Goal: Information Seeking & Learning: Learn about a topic

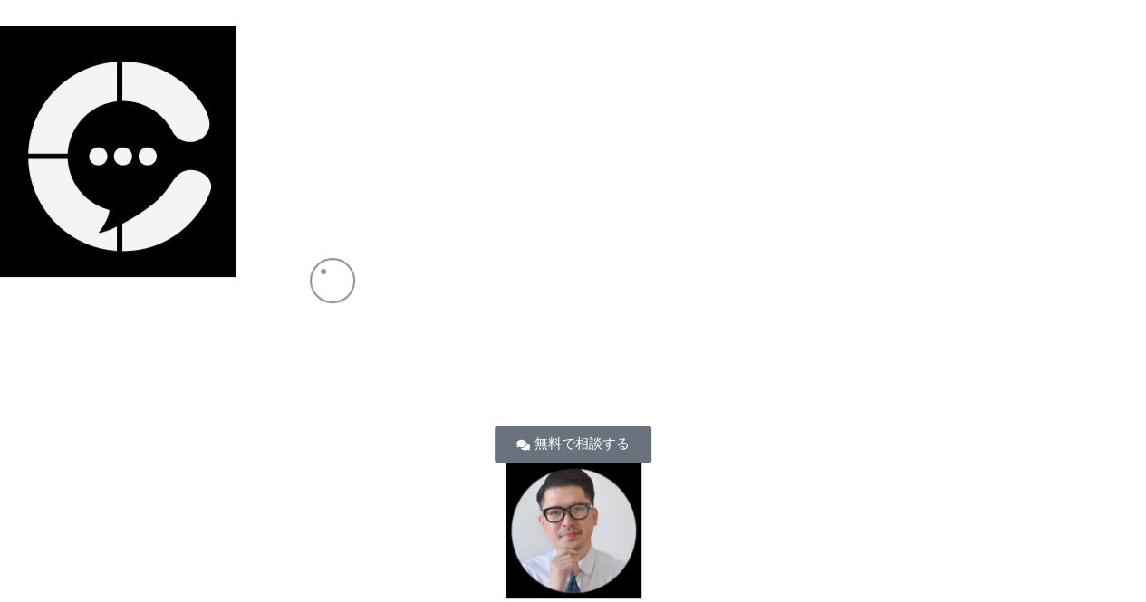
scroll to position [15148, 0]
click at [137, 160] on img at bounding box center [118, 151] width 236 height 251
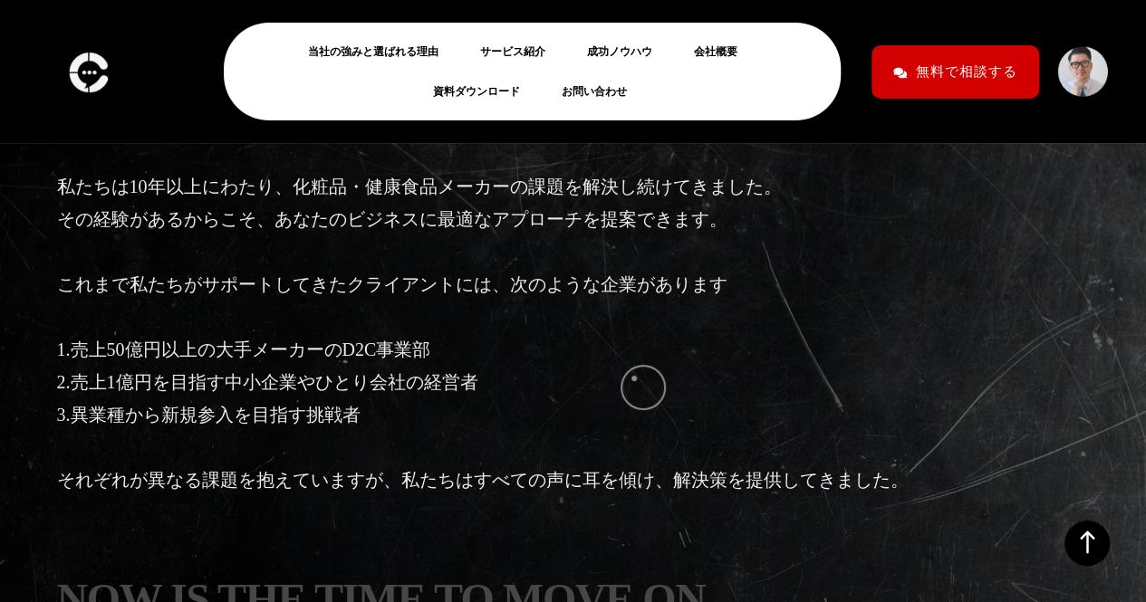
scroll to position [4629, 0]
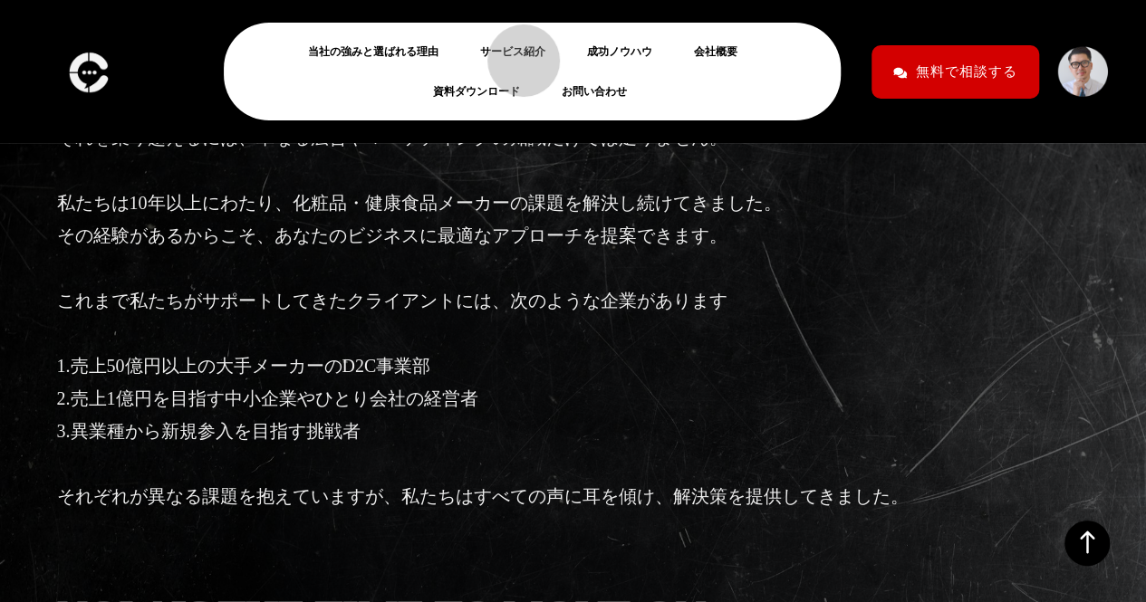
click at [514, 52] on link "サービス紹介" at bounding box center [520, 52] width 80 height 22
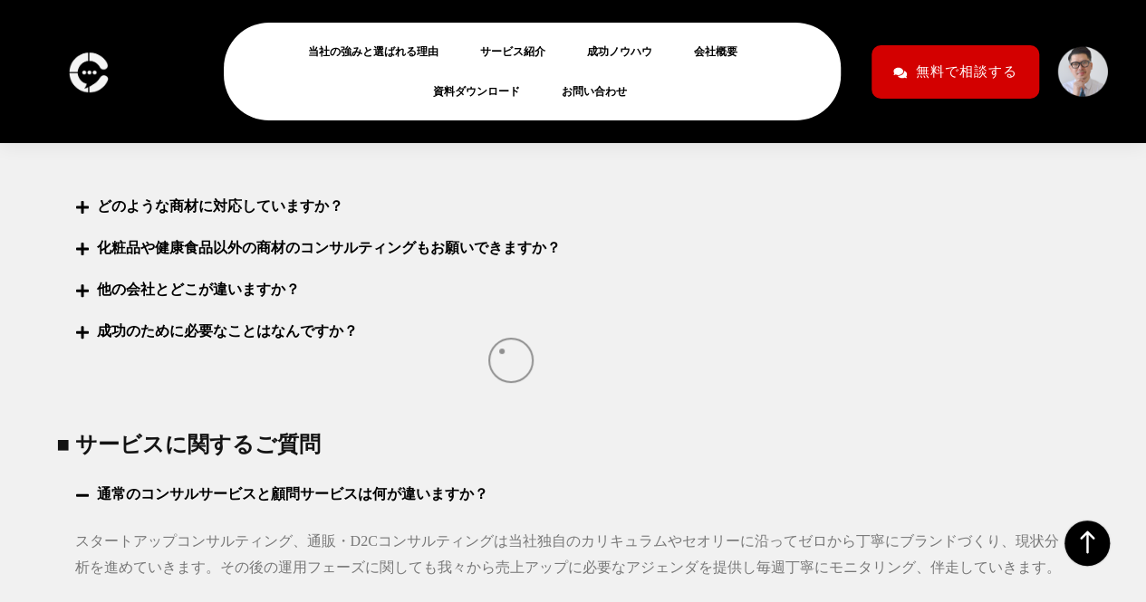
scroll to position [7004, 0]
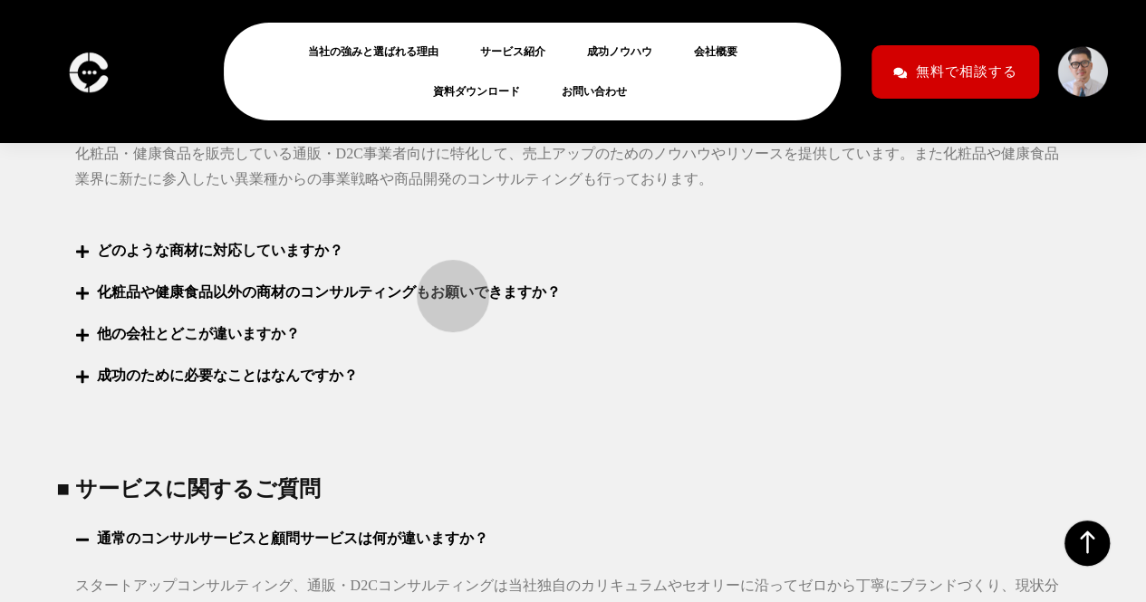
click at [444, 287] on link "化粧品や健康食品以外の商材のコンサルティングもお願いできますか？" at bounding box center [329, 291] width 464 height 15
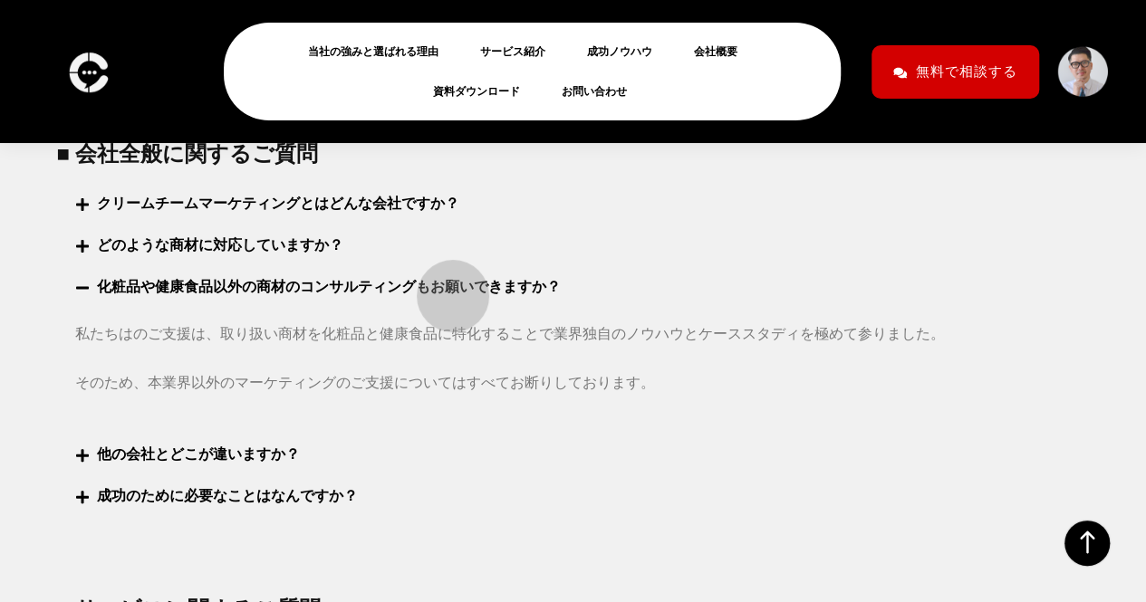
scroll to position [6906, 0]
click at [424, 285] on link "化粧品や健康食品以外の商材のコンサルティングもお願いできますか？" at bounding box center [329, 287] width 464 height 15
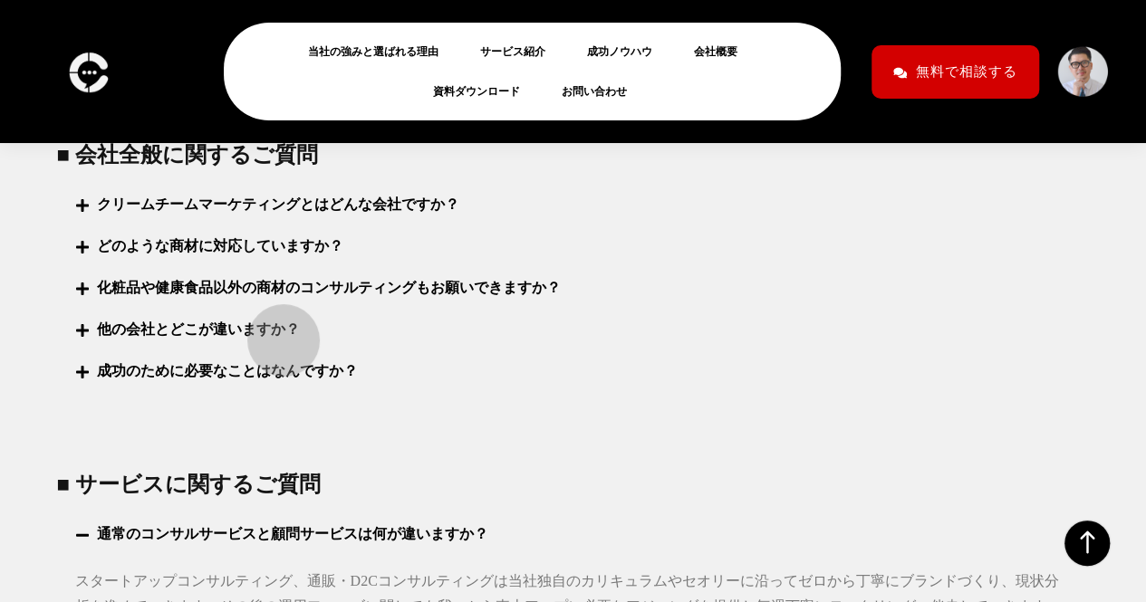
click at [274, 332] on link "他の会社とどこが違いますか？" at bounding box center [198, 329] width 203 height 15
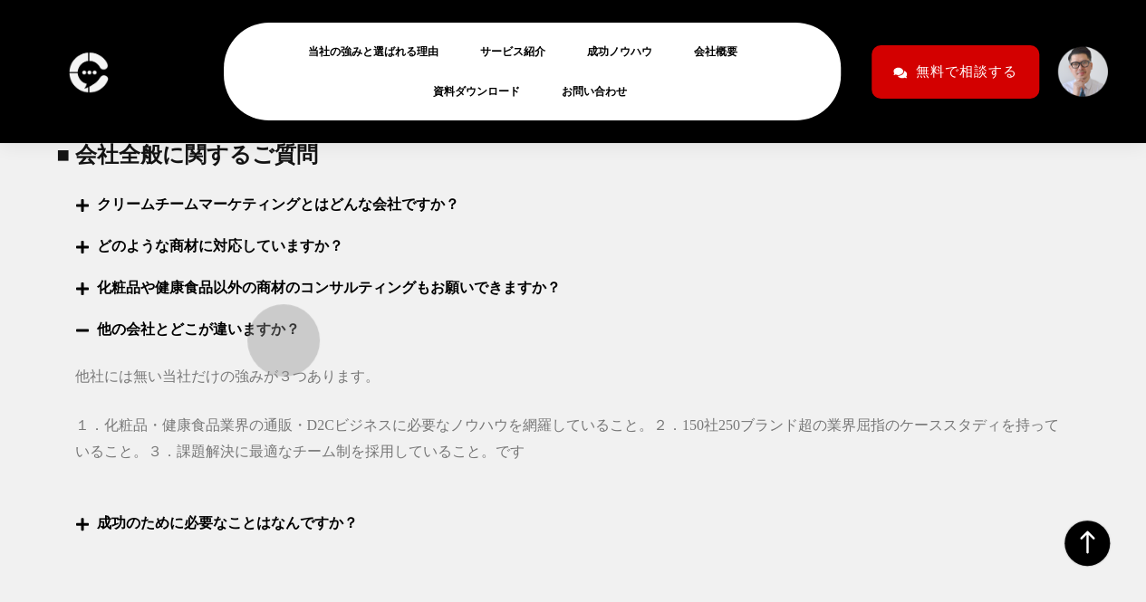
click at [274, 332] on link "他の会社とどこが違いますか？" at bounding box center [198, 329] width 203 height 15
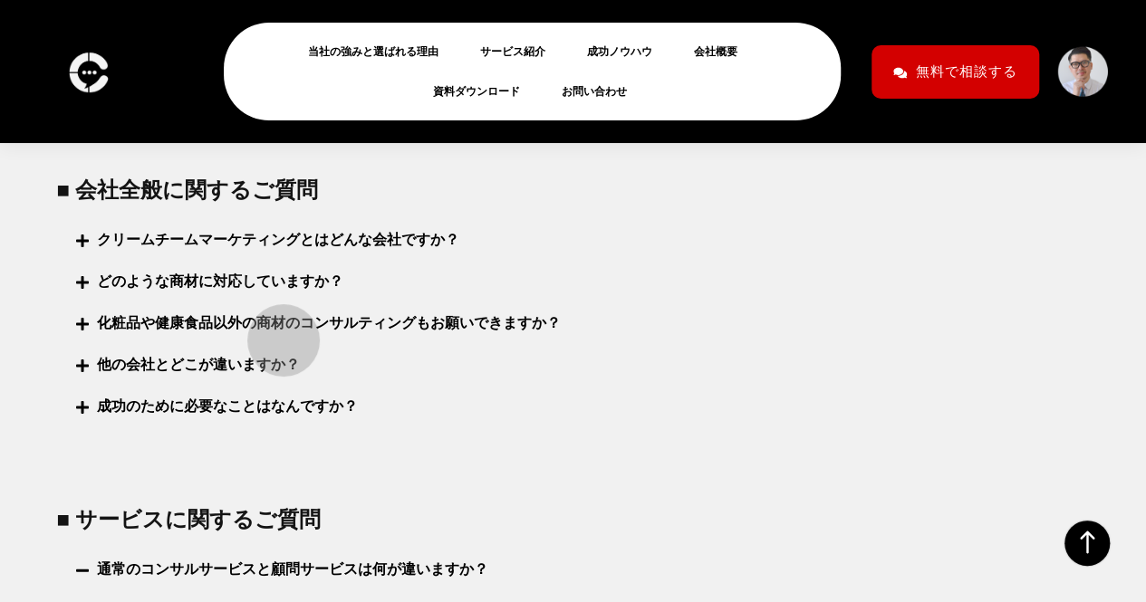
scroll to position [6870, 0]
click at [279, 283] on link "どのような商材に対応していますか？" at bounding box center [220, 281] width 246 height 15
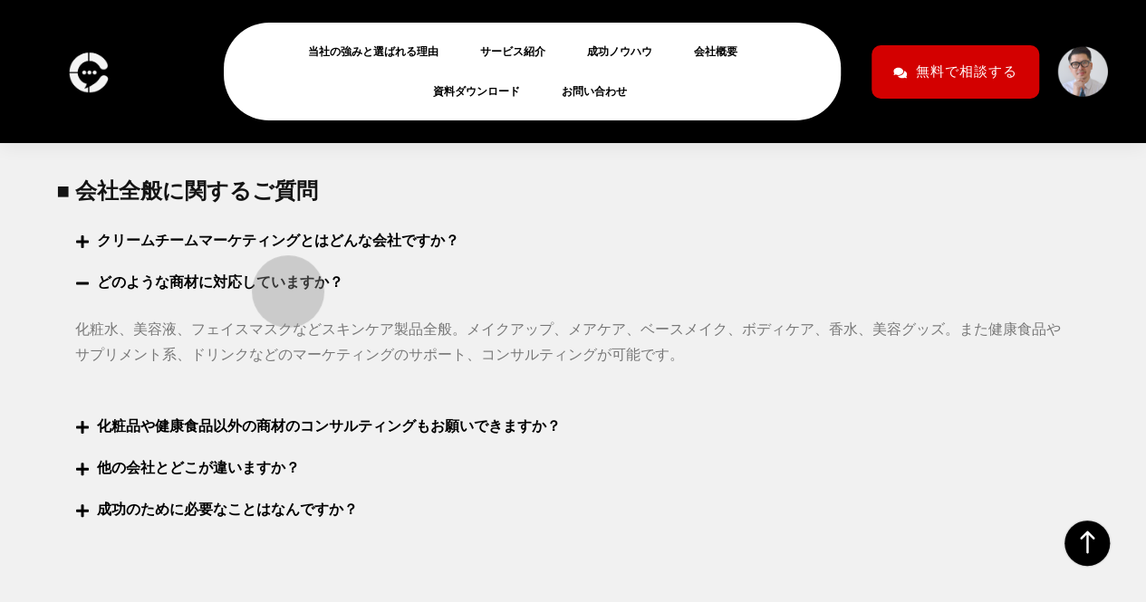
click at [279, 283] on link "どのような商材に対応していますか？" at bounding box center [220, 281] width 246 height 15
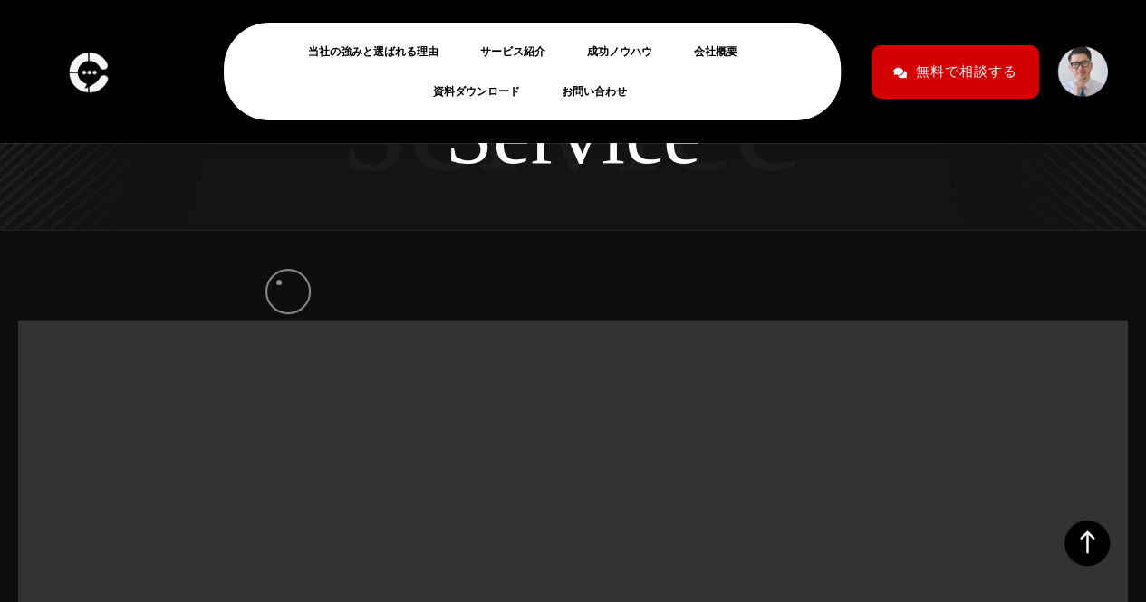
scroll to position [0, 0]
